Goal: Find specific page/section: Find specific page/section

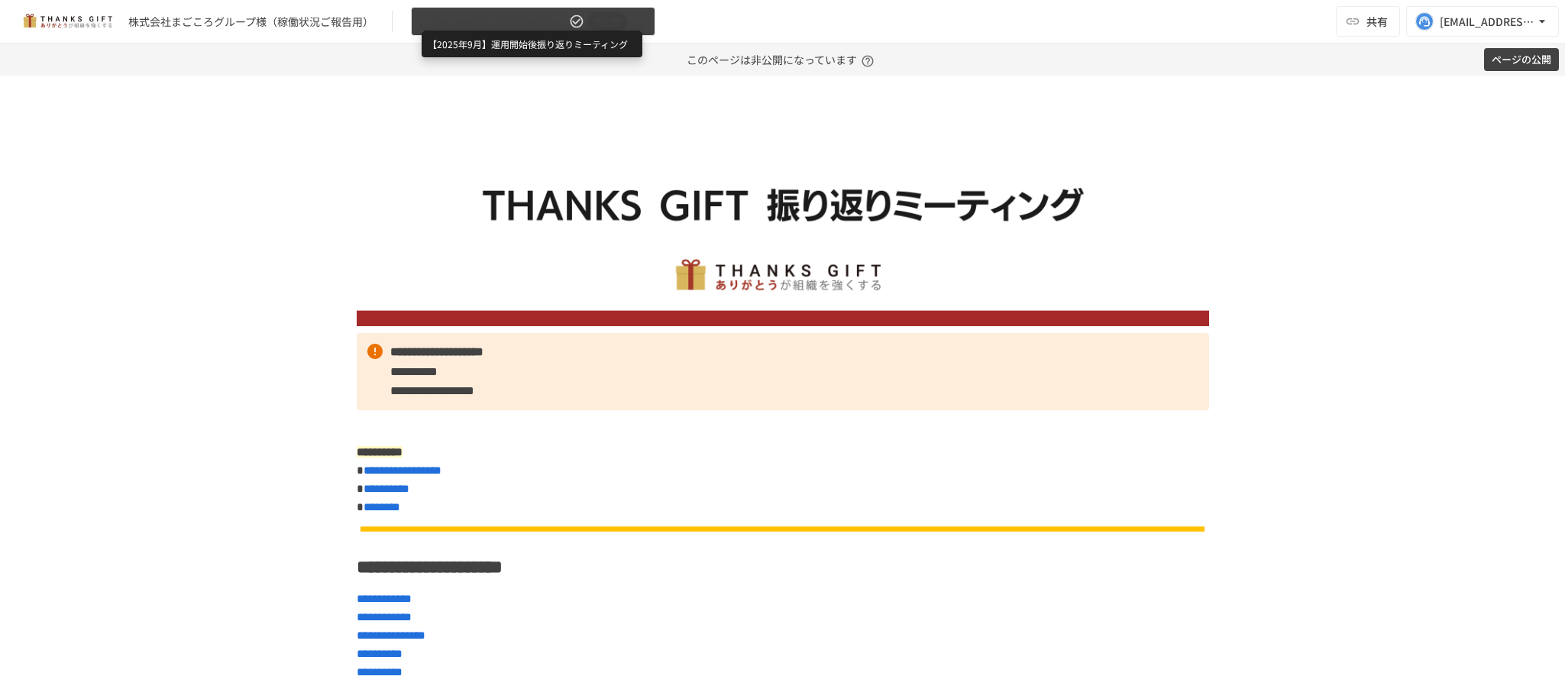
click at [538, 19] on span "【2025年9月】運用開始後振り返りミーティング" at bounding box center [493, 21] width 145 height 19
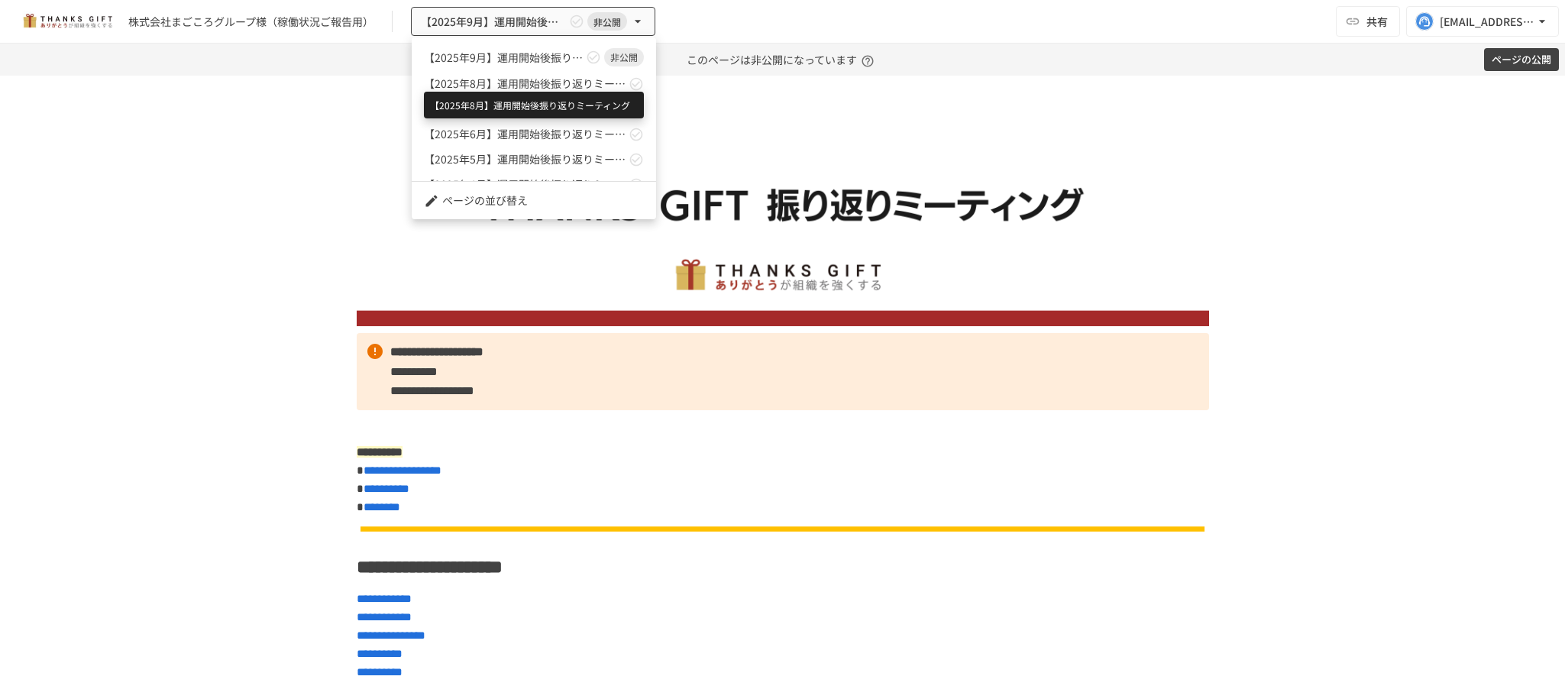
click at [532, 76] on span "【2025年8月】運用開始後振り返りミーティング" at bounding box center [525, 84] width 202 height 16
click at [360, 319] on div at bounding box center [782, 343] width 1565 height 686
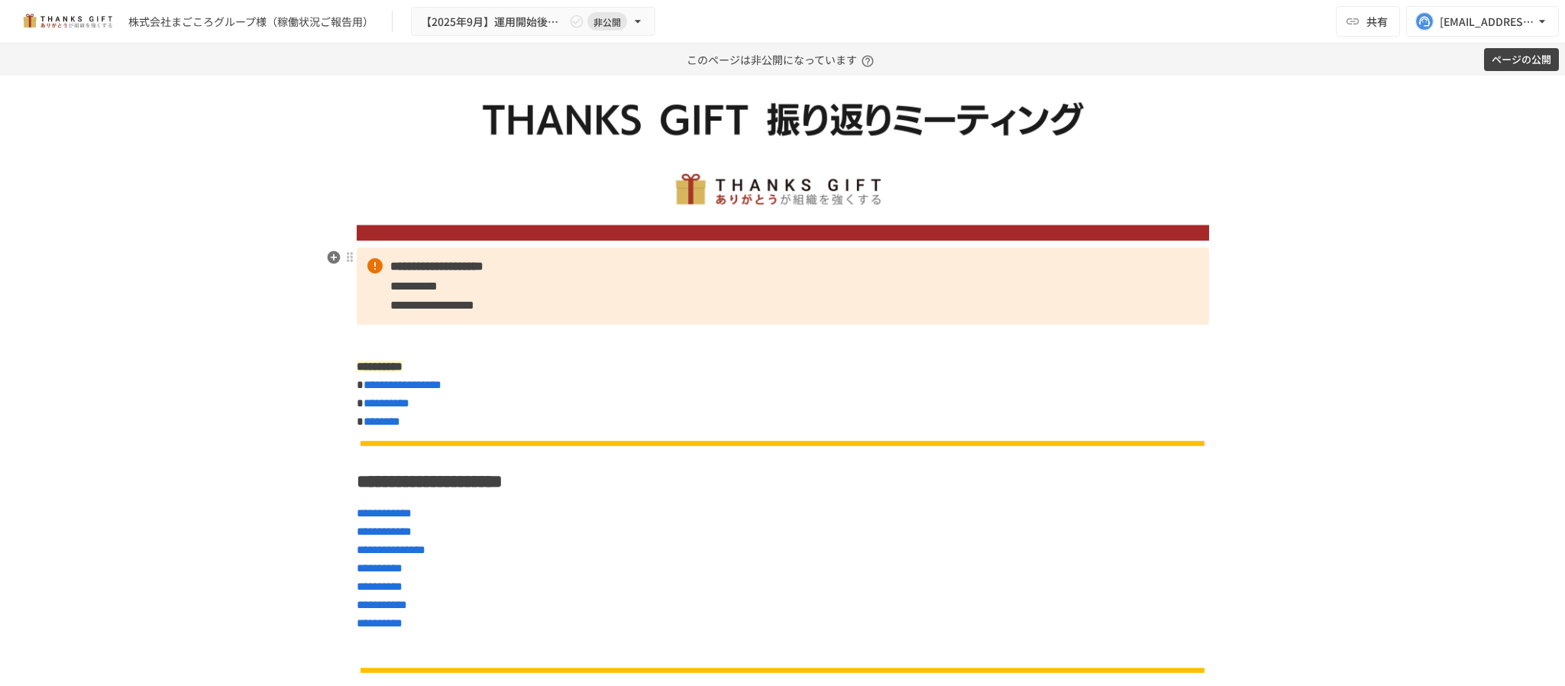
scroll to position [87, 0]
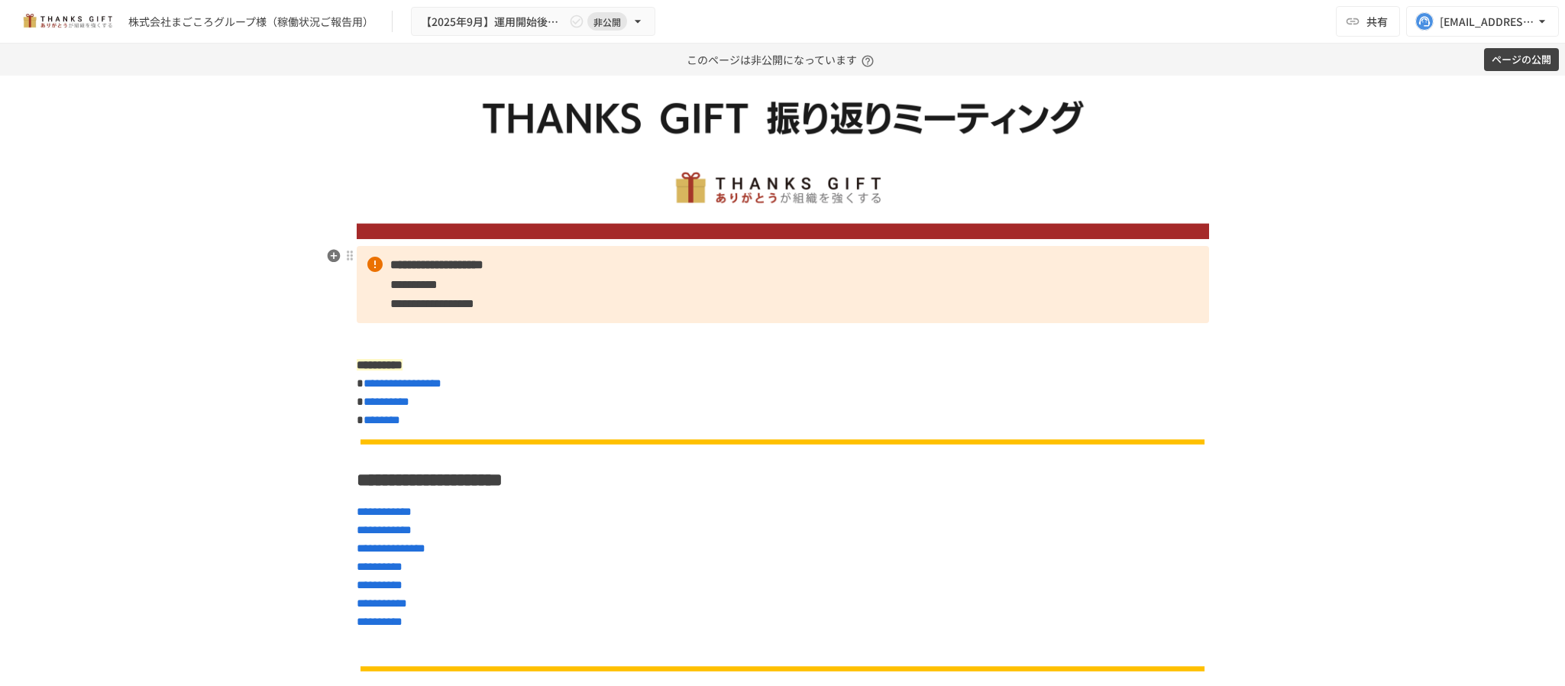
click at [878, 340] on p at bounding box center [783, 339] width 852 height 20
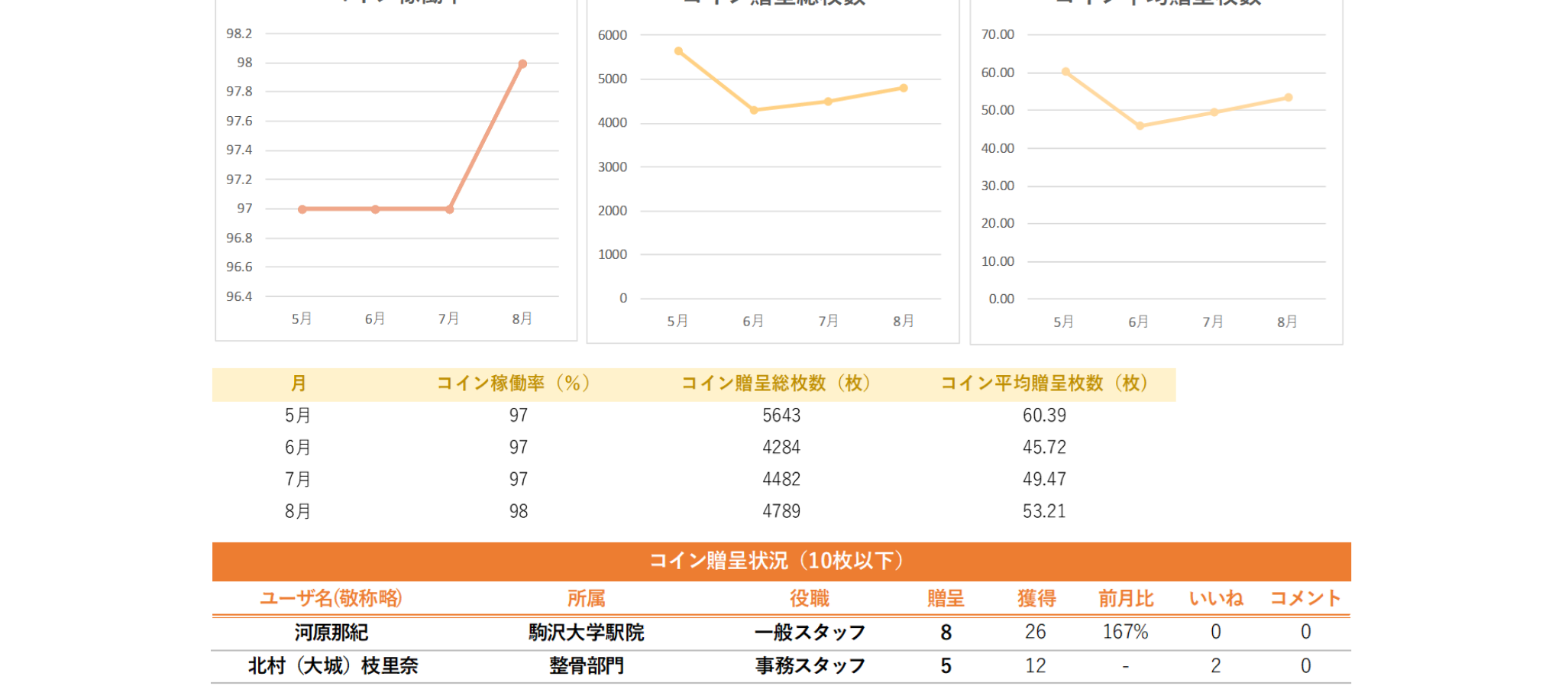
scroll to position [3355, 0]
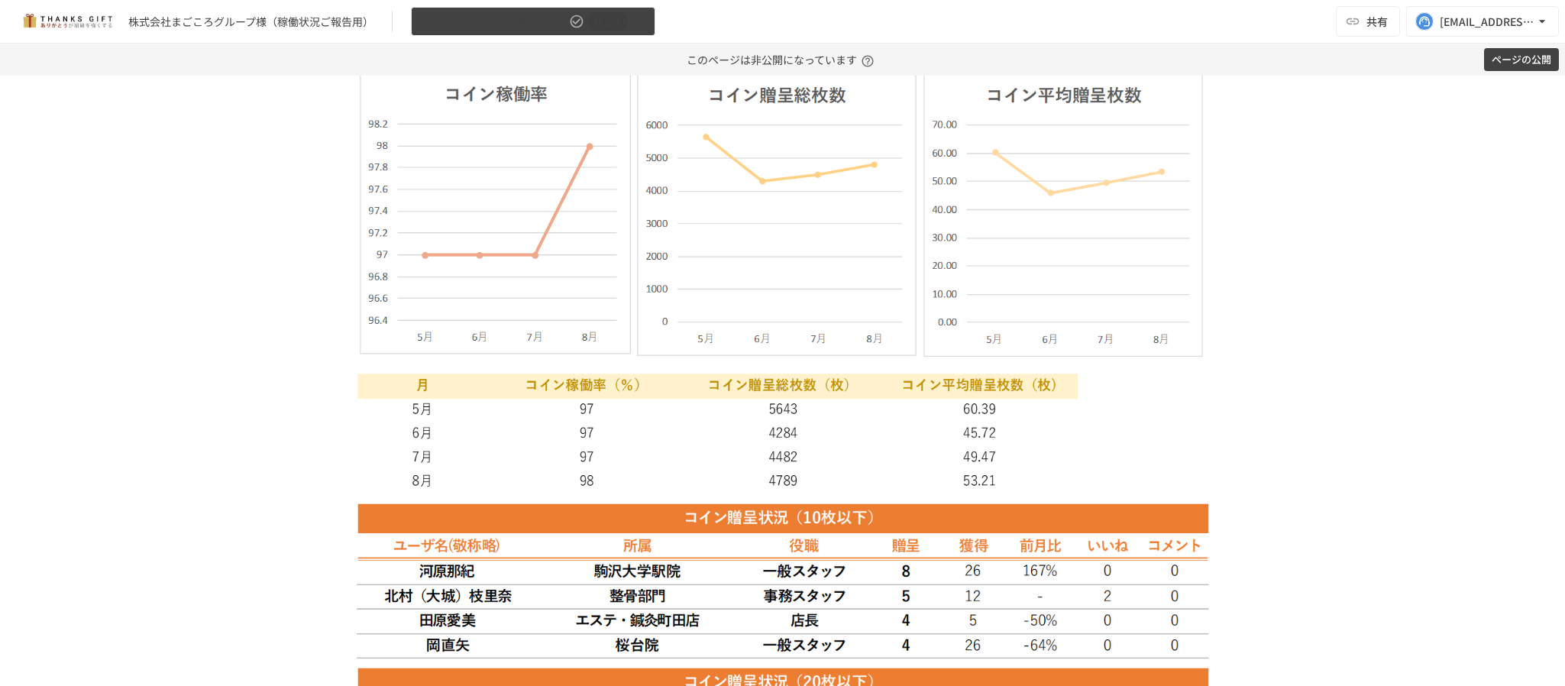
click at [539, 35] on button "【2025年9月】運用開始後振り返りミーティング 非公開" at bounding box center [533, 22] width 244 height 30
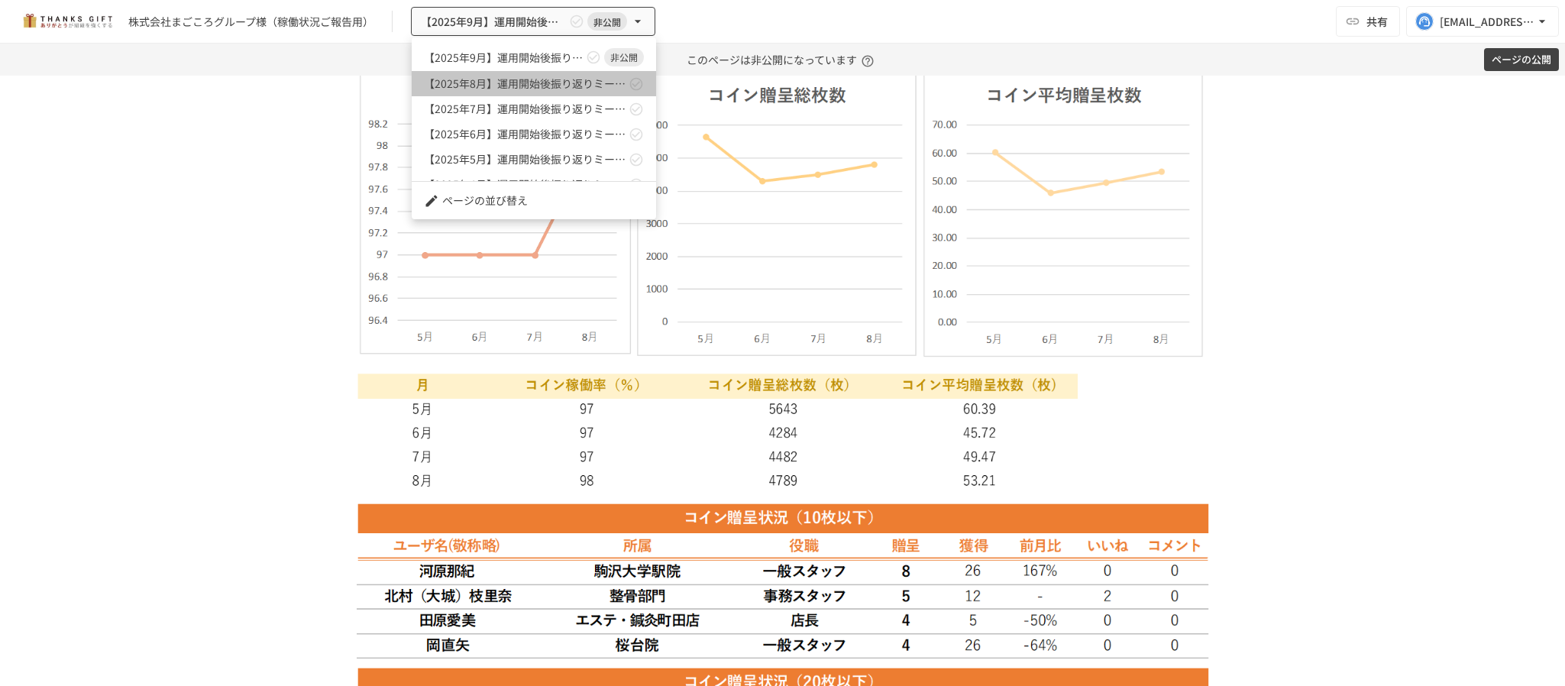
click at [535, 72] on link "【2025年8月】運用開始後振り返りミーティング" at bounding box center [534, 83] width 244 height 25
click at [516, 252] on div at bounding box center [782, 343] width 1565 height 686
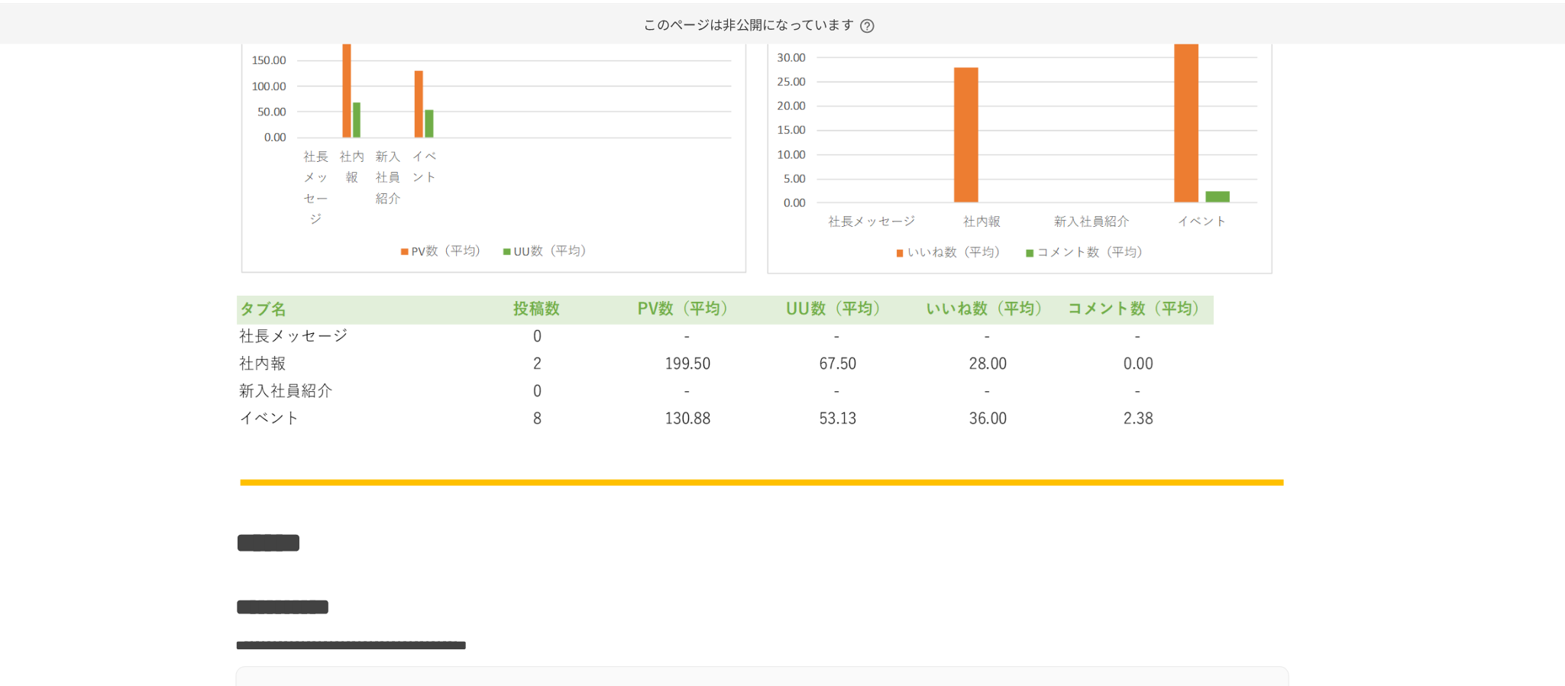
scroll to position [6531, 0]
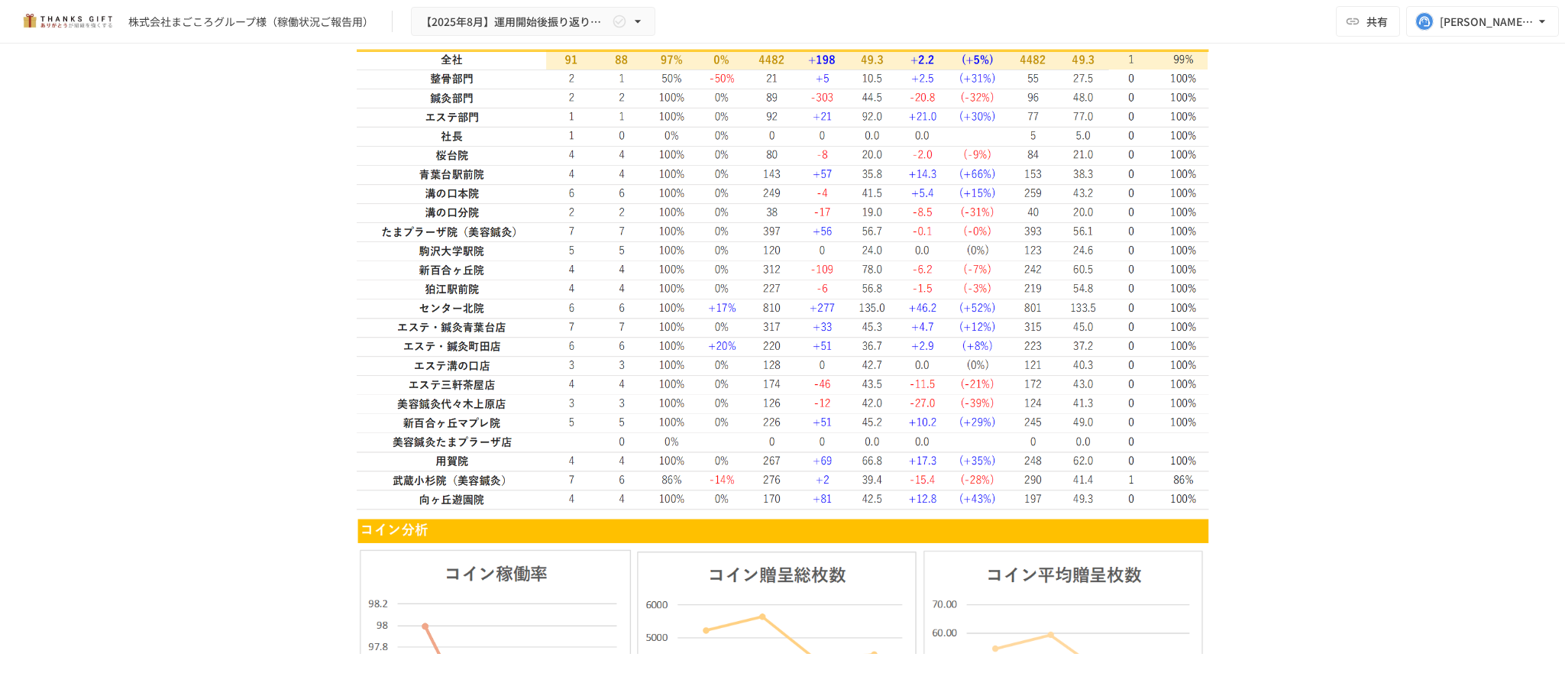
scroll to position [2821, 0]
